Goal: Task Accomplishment & Management: Use online tool/utility

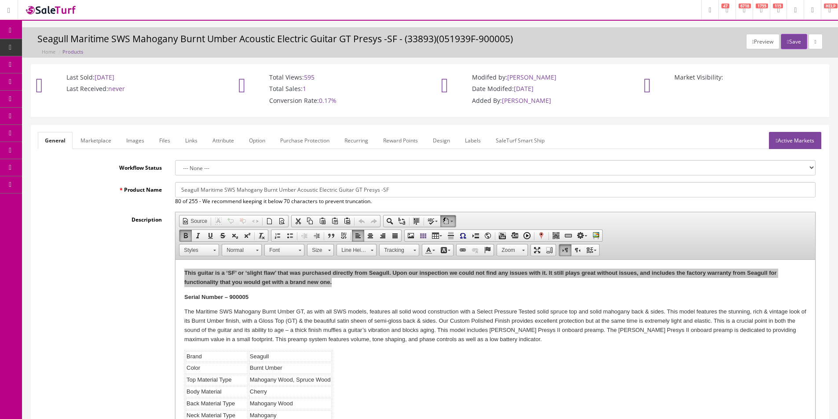
click at [470, 207] on div "Product Name Seagull Maritime SWS Mahogany Burnt Umber Acoustic Electric Guitar…" at bounding box center [430, 315] width 785 height 266
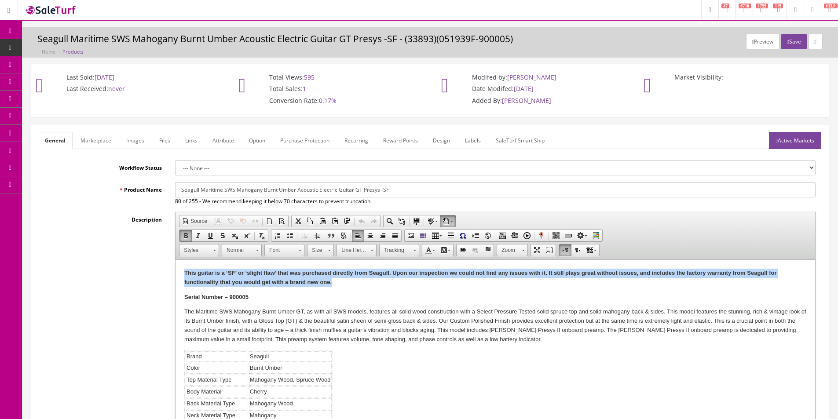
click at [332, 279] on p "This guitar is a ‘SF’ or ‘slight flaw’ that was purchased directly from Seagull…" at bounding box center [495, 278] width 622 height 18
drag, startPoint x: 218, startPoint y: 281, endPoint x: 348, endPoint y: 518, distance: 270.8
click at [176, 260] on html "This guitar is a ‘SF’ or ‘slight flaw’ that was purchased directly from Seagull…" at bounding box center [496, 369] width 640 height 219
click at [221, 285] on strong "This guitar is a ‘SF’ or ‘slight flaw’ that was purchased directly from Seagull…" at bounding box center [480, 278] width 592 height 16
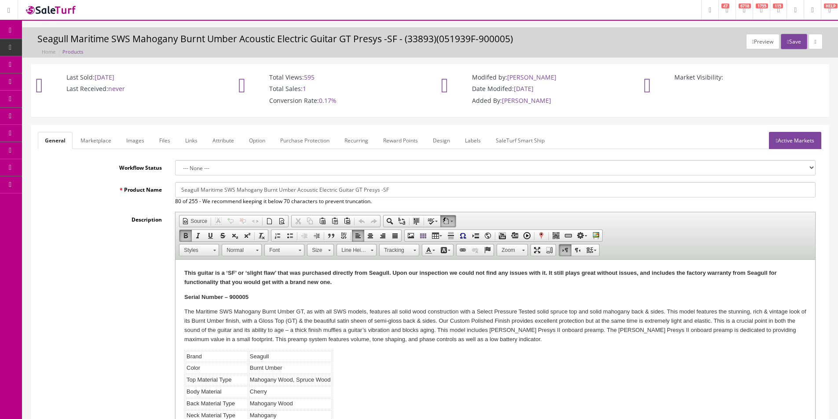
click at [157, 48] on div "Preview Save Seagull Maritime SWS Mahogany Burnt Umber Acoustic Electric Guitar…" at bounding box center [430, 45] width 803 height 22
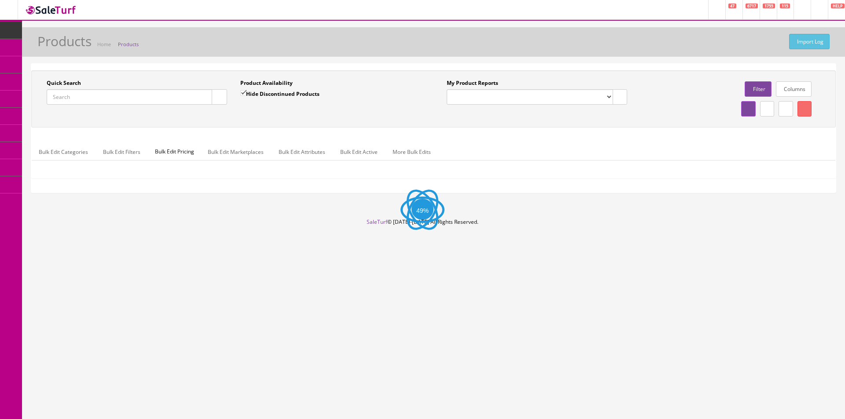
click at [196, 98] on input "Quick Search" at bounding box center [129, 96] width 165 height 15
paste input "JT25020596"
click at [218, 99] on icon "button" at bounding box center [219, 97] width 3 height 5
click at [227, 110] on div "Quick Search JT25020596 Date From" at bounding box center [137, 95] width 194 height 32
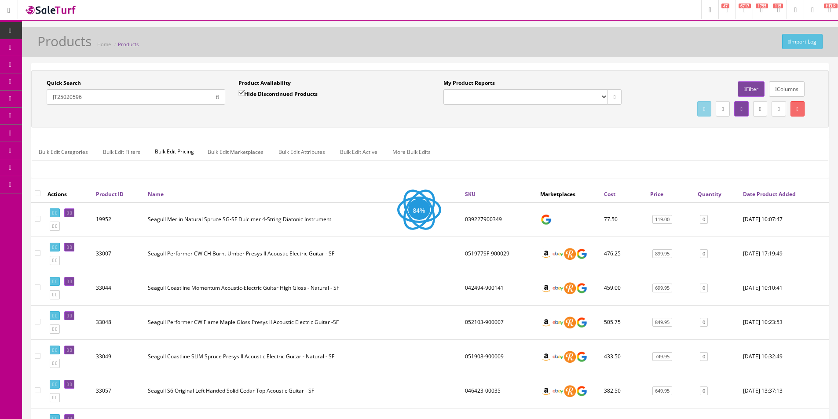
click at [221, 100] on button "button" at bounding box center [217, 96] width 15 height 15
click at [327, 121] on div "Quick Search JT25020596 Date From Product Availability Hide Discontinued Produc…" at bounding box center [430, 98] width 798 height 57
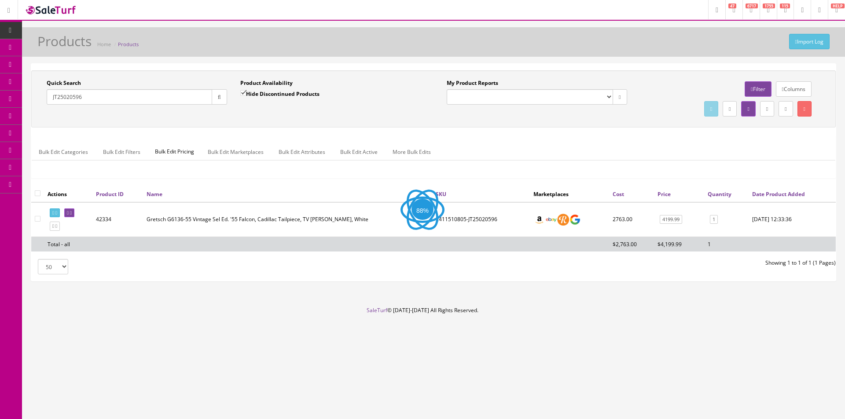
click at [327, 121] on div "Quick Search JT25020596 Date From Product Availability Hide Discontinued Produc…" at bounding box center [433, 98] width 805 height 57
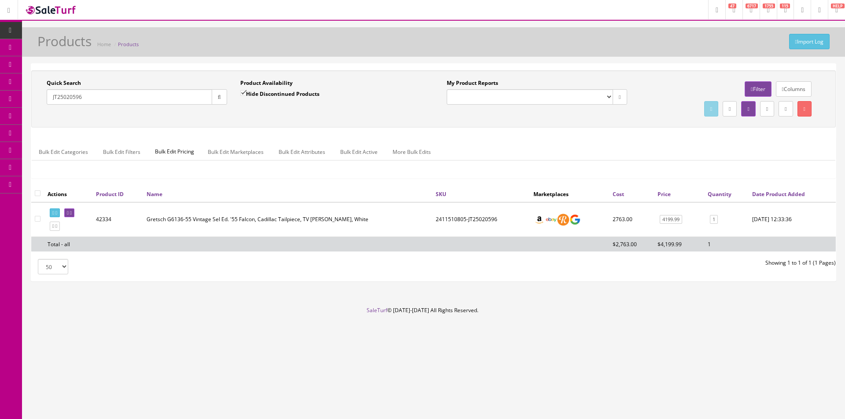
click at [327, 121] on div "Quick Search JT25020596 Date From Product Availability Hide Discontinued Produc…" at bounding box center [433, 98] width 805 height 57
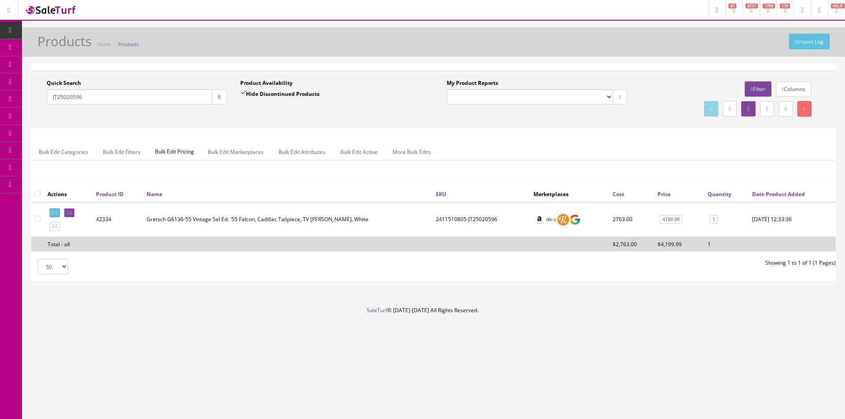
click at [327, 121] on div "Quick Search JT25020596 Date From Product Availability Hide Discontinued Produc…" at bounding box center [433, 98] width 805 height 57
click at [448, 135] on div "Quick Search JT25020596 Date From Product Availability Hide Discontinued Produc…" at bounding box center [433, 128] width 805 height 116
click at [447, 135] on div "Quick Search JT25020596 Date From Product Availability Hide Discontinued Produc…" at bounding box center [433, 128] width 805 height 116
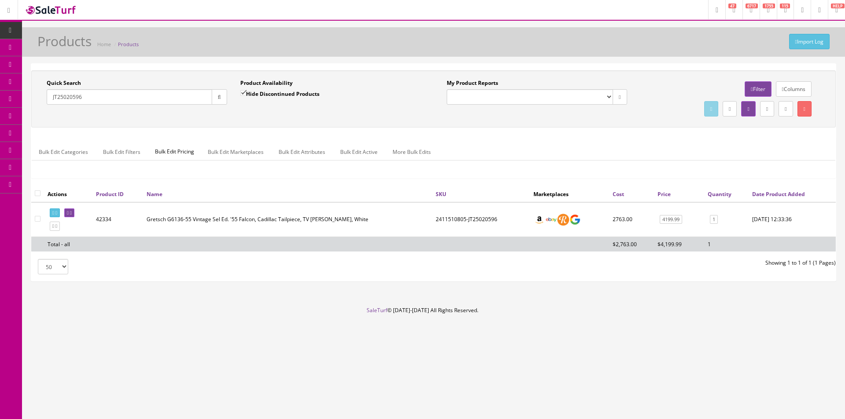
click at [447, 133] on div "Quick Search JT25020596 Date From Product Availability Hide Discontinued Produc…" at bounding box center [433, 128] width 805 height 116
click at [84, 97] on input "JT25020596" at bounding box center [129, 96] width 165 height 15
click at [481, 218] on td "2400940805-JT25020645" at bounding box center [482, 219] width 97 height 35
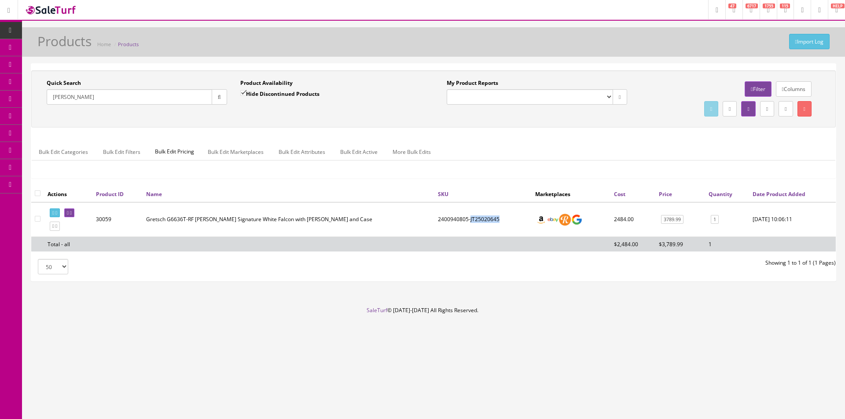
click at [481, 218] on td "2400940805-JT25020645" at bounding box center [482, 219] width 97 height 35
copy td "JT25020645"
click at [637, 152] on ul "Bulk Edit Categories Bulk Edit Filters Bulk Edit Pricing Bulk Edit Marketplaces…" at bounding box center [434, 151] width 804 height 17
click at [637, 151] on ul "Bulk Edit Categories Bulk Edit Filters Bulk Edit Pricing Bulk Edit Marketplaces…" at bounding box center [434, 151] width 804 height 17
click at [637, 147] on ul "Bulk Edit Categories Bulk Edit Filters Bulk Edit Pricing Bulk Edit Marketplaces…" at bounding box center [434, 151] width 804 height 17
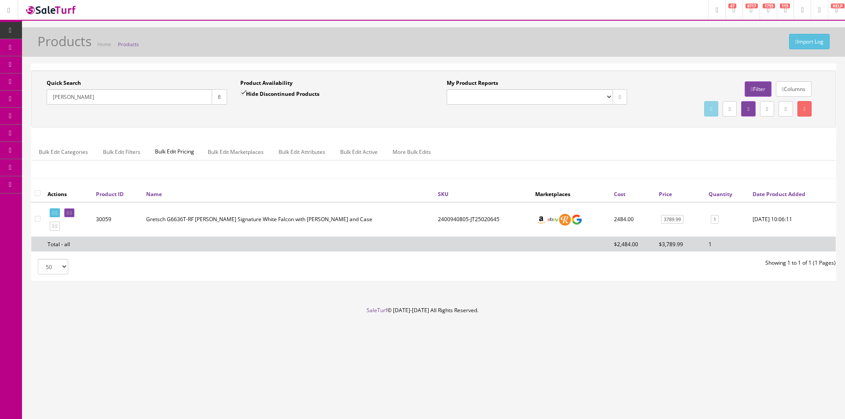
click at [637, 147] on ul "Bulk Edit Categories Bulk Edit Filters Bulk Edit Pricing Bulk Edit Marketplaces…" at bounding box center [434, 151] width 804 height 17
click at [463, 219] on td "2400940805-JT25020645" at bounding box center [482, 219] width 97 height 35
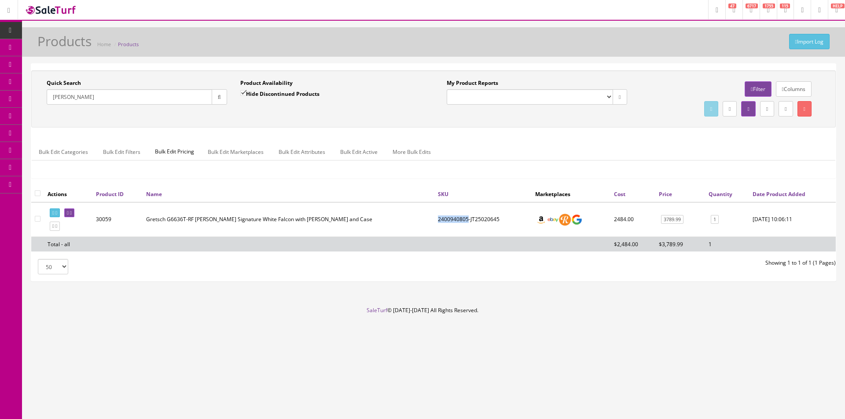
click at [463, 219] on td "2400940805-JT25020645" at bounding box center [482, 219] width 97 height 35
copy td "2400940805"
click at [650, 274] on div "50 50 100 250 500 Showing 1 to 1 of 1 (1 Pages)" at bounding box center [434, 266] width 818 height 15
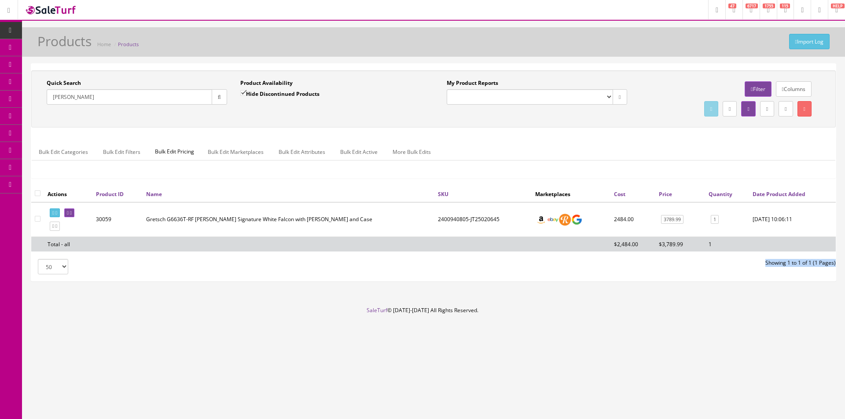
click at [650, 274] on div "50 50 100 250 500 Showing 1 to 1 of 1 (1 Pages)" at bounding box center [434, 266] width 818 height 15
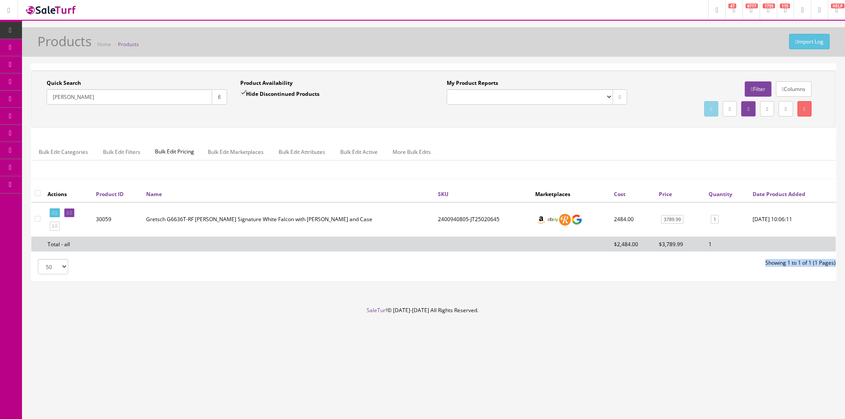
drag, startPoint x: 650, startPoint y: 274, endPoint x: 660, endPoint y: 274, distance: 9.7
click at [650, 274] on div "50 50 100 250 500 Showing 1 to 1 of 1 (1 Pages)" at bounding box center [434, 266] width 818 height 15
click at [784, 29] on div "Import Log Products Home Products" at bounding box center [433, 41] width 823 height 29
click at [641, 142] on div "Bulk Edit Categories Bulk Edit Filters Bulk Edit Pricing Bulk Edit Marketplaces…" at bounding box center [434, 157] width 804 height 41
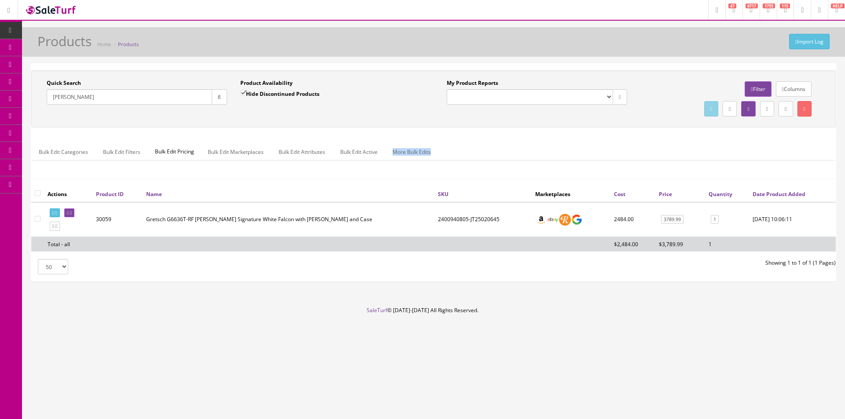
click at [641, 142] on div "Bulk Edit Categories Bulk Edit Filters Bulk Edit Pricing Bulk Edit Marketplaces…" at bounding box center [434, 157] width 804 height 41
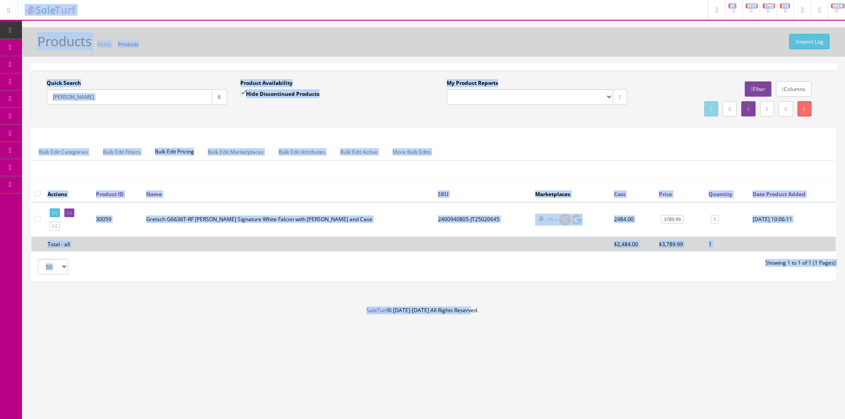
click at [641, 141] on div "Bulk Edit Categories Bulk Edit Filters Bulk Edit Pricing Bulk Edit Marketplaces…" at bounding box center [434, 157] width 804 height 41
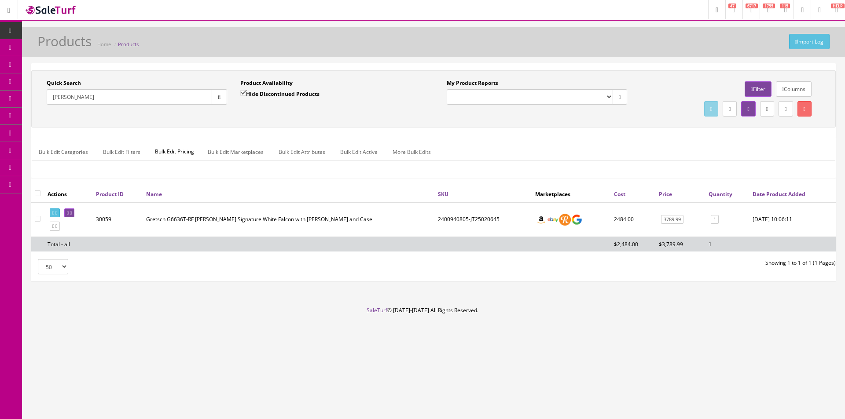
click at [641, 141] on div "Bulk Edit Categories Bulk Edit Filters Bulk Edit Pricing Bulk Edit Marketplaces…" at bounding box center [434, 157] width 804 height 41
click at [512, 121] on div "Quick Search Richard Fortus Date From Product Availability Hide Discontinued Pr…" at bounding box center [433, 98] width 805 height 57
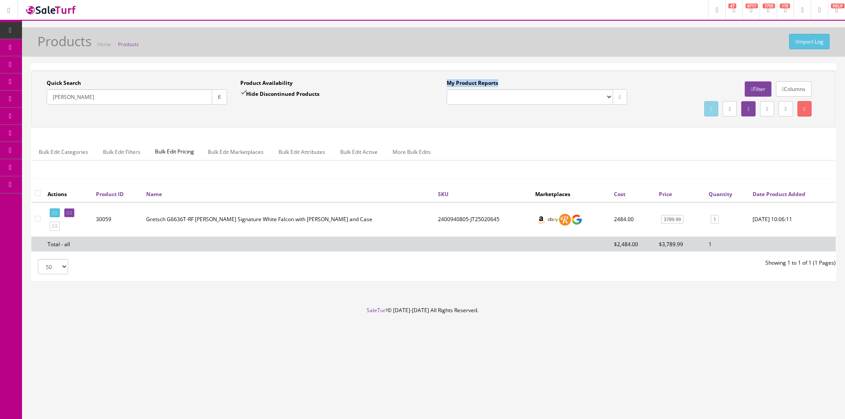
click at [512, 121] on div "Quick Search Richard Fortus Date From Product Availability Hide Discontinued Pr…" at bounding box center [433, 98] width 805 height 57
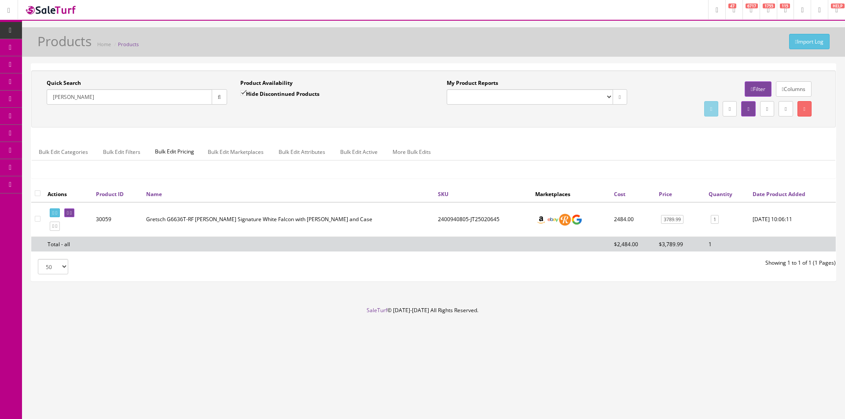
click at [816, 71] on div "Quick Search Richard Fortus Date From Product Availability Hide Discontinued Pr…" at bounding box center [433, 98] width 805 height 57
click at [162, 101] on input "Richard Fortus" at bounding box center [129, 96] width 165 height 15
paste input "0170271830"
paste input "text"
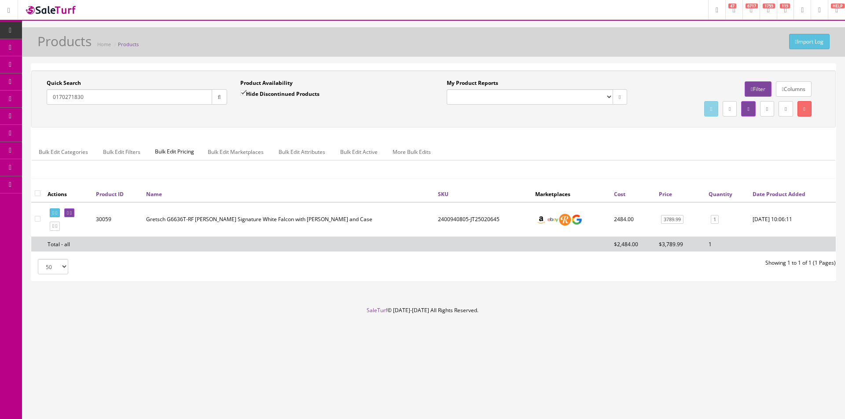
drag, startPoint x: 220, startPoint y: 99, endPoint x: 240, endPoint y: 112, distance: 23.9
click at [220, 99] on icon "button" at bounding box center [219, 97] width 3 height 5
click at [241, 113] on div "Quick Search 0170271830 Date From Product Availability Hide Discontinued Produc…" at bounding box center [433, 99] width 800 height 40
click at [543, 133] on div "Quick Search 0170271830 Date From Product Availability Hide Discontinued Produc…" at bounding box center [433, 128] width 805 height 116
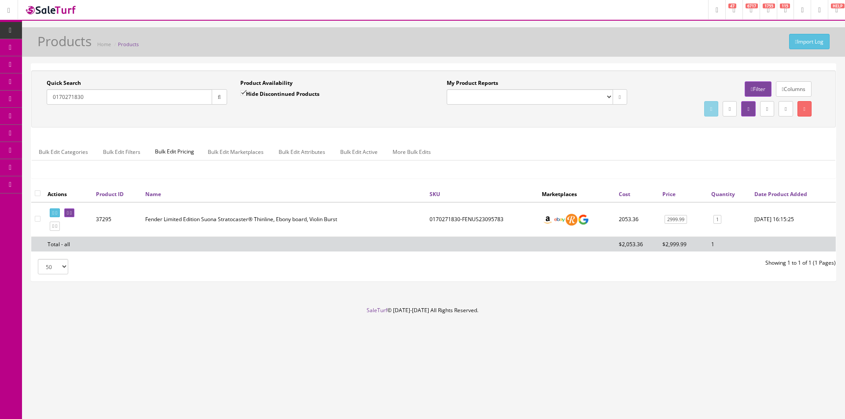
click at [543, 133] on div "Quick Search 0170271830 Date From Product Availability Hide Discontinued Produc…" at bounding box center [433, 128] width 805 height 116
click at [543, 132] on div "Quick Search 0170271830 Date From Product Availability Hide Discontinued Produc…" at bounding box center [433, 128] width 805 height 116
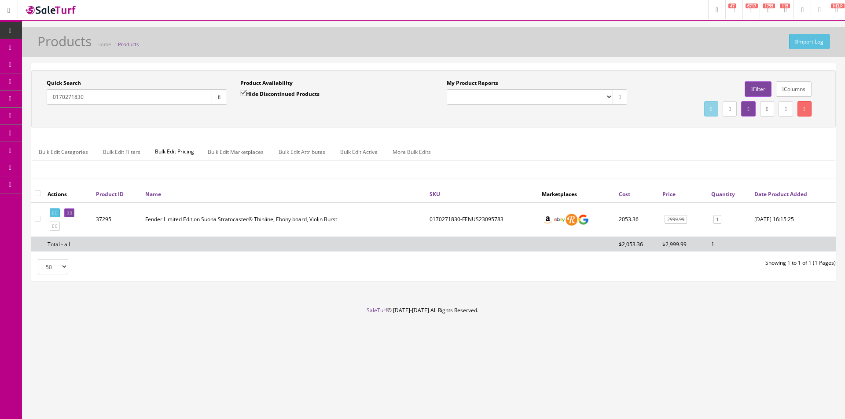
click at [543, 132] on div "Quick Search 0170271830 Date From Product Availability Hide Discontinued Produc…" at bounding box center [433, 128] width 805 height 116
click at [678, 149] on ul "Bulk Edit Categories Bulk Edit Filters Bulk Edit Pricing Bulk Edit Marketplaces…" at bounding box center [434, 151] width 804 height 17
click at [61, 98] on input "0170271830" at bounding box center [129, 96] width 165 height 15
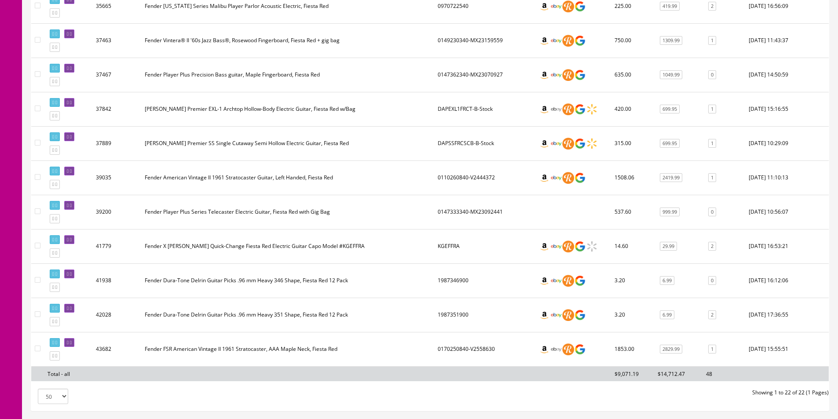
scroll to position [652, 0]
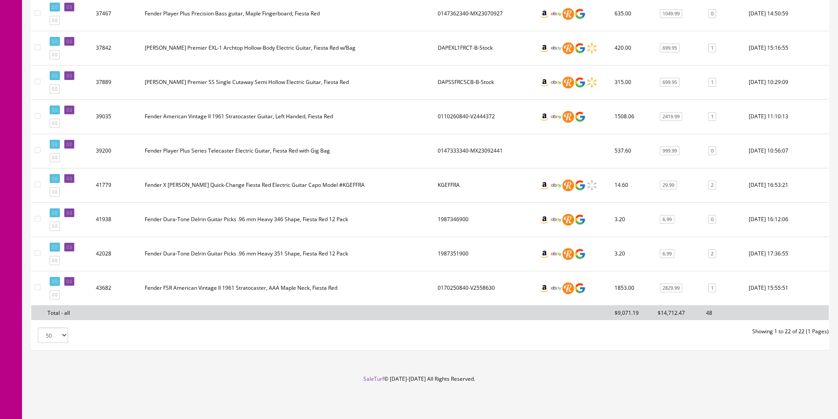
type input "fiesta red"
click at [328, 262] on td "Fender Dura-Tone Delrin Guitar Picks .96 mm Heavy 351 Shape, Fiesta Red 12 Pack" at bounding box center [287, 254] width 293 height 34
click at [390, 246] on td "Fender Dura-Tone Delrin Guitar Picks .96 mm Heavy 351 Shape, Fiesta Red 12 Pack" at bounding box center [287, 254] width 293 height 34
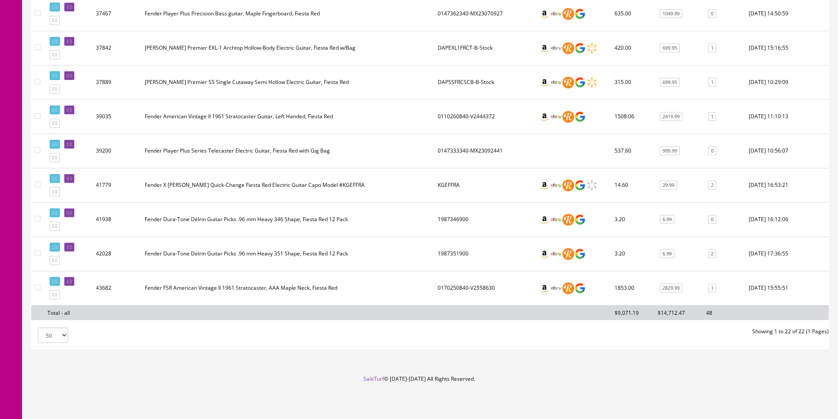
scroll to position [0, 0]
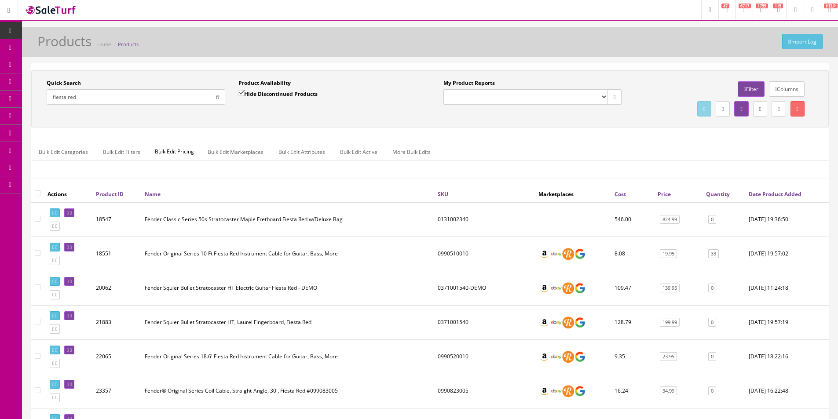
click at [450, 31] on div "Import Log Products Home Products" at bounding box center [430, 41] width 816 height 29
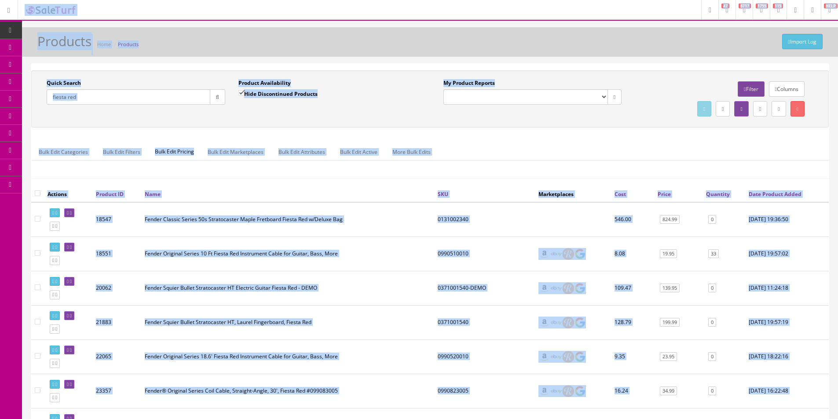
click at [455, 42] on div "Import Log Products Home Products" at bounding box center [430, 44] width 803 height 21
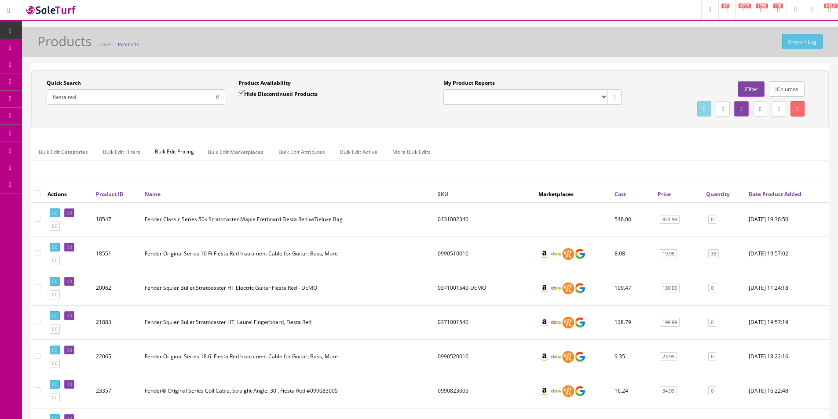
click at [455, 42] on div "Import Log Products Home Products" at bounding box center [430, 44] width 803 height 21
click at [454, 41] on div "Import Log Products Home Products" at bounding box center [430, 44] width 803 height 21
drag, startPoint x: 454, startPoint y: 41, endPoint x: 838, endPoint y: 107, distance: 389.8
click at [452, 42] on div "Import Log Products Home Products" at bounding box center [430, 44] width 803 height 21
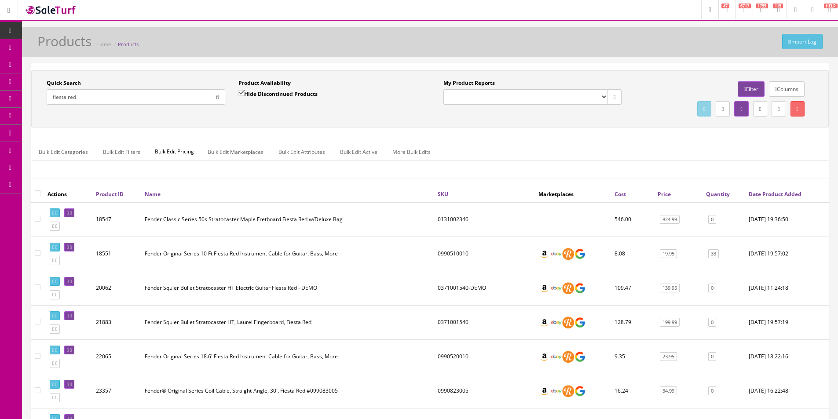
drag, startPoint x: 655, startPoint y: 68, endPoint x: 668, endPoint y: 54, distance: 18.7
click at [18, 29] on link "Dashboard" at bounding box center [11, 30] width 22 height 17
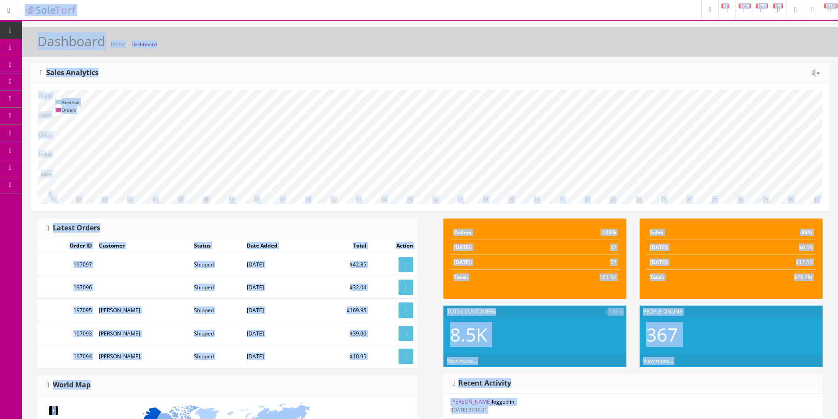
click at [319, 53] on div "Dashboard Home Dashboard" at bounding box center [430, 44] width 803 height 21
click at [250, 85] on div "10 11 12 13 14 15 16 17 18 19 20 21 22 23 24 25 26 27 28 29 30 31 01 02 03 04 0…" at bounding box center [430, 147] width 798 height 128
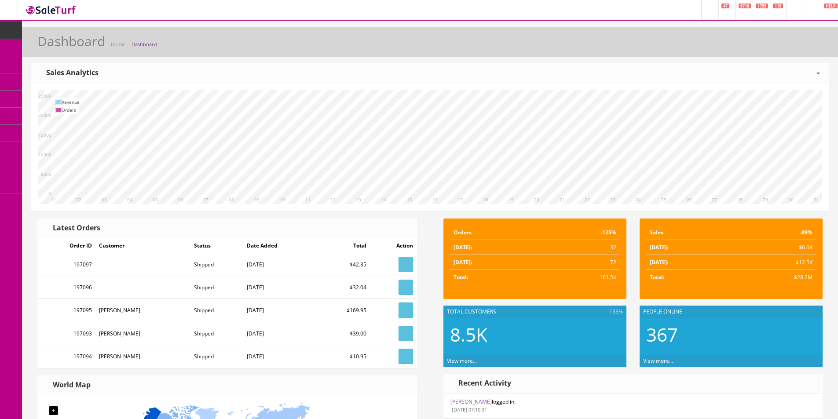
click at [253, 49] on div "Dashboard Home Dashboard" at bounding box center [430, 44] width 803 height 21
